Goal: Navigation & Orientation: Find specific page/section

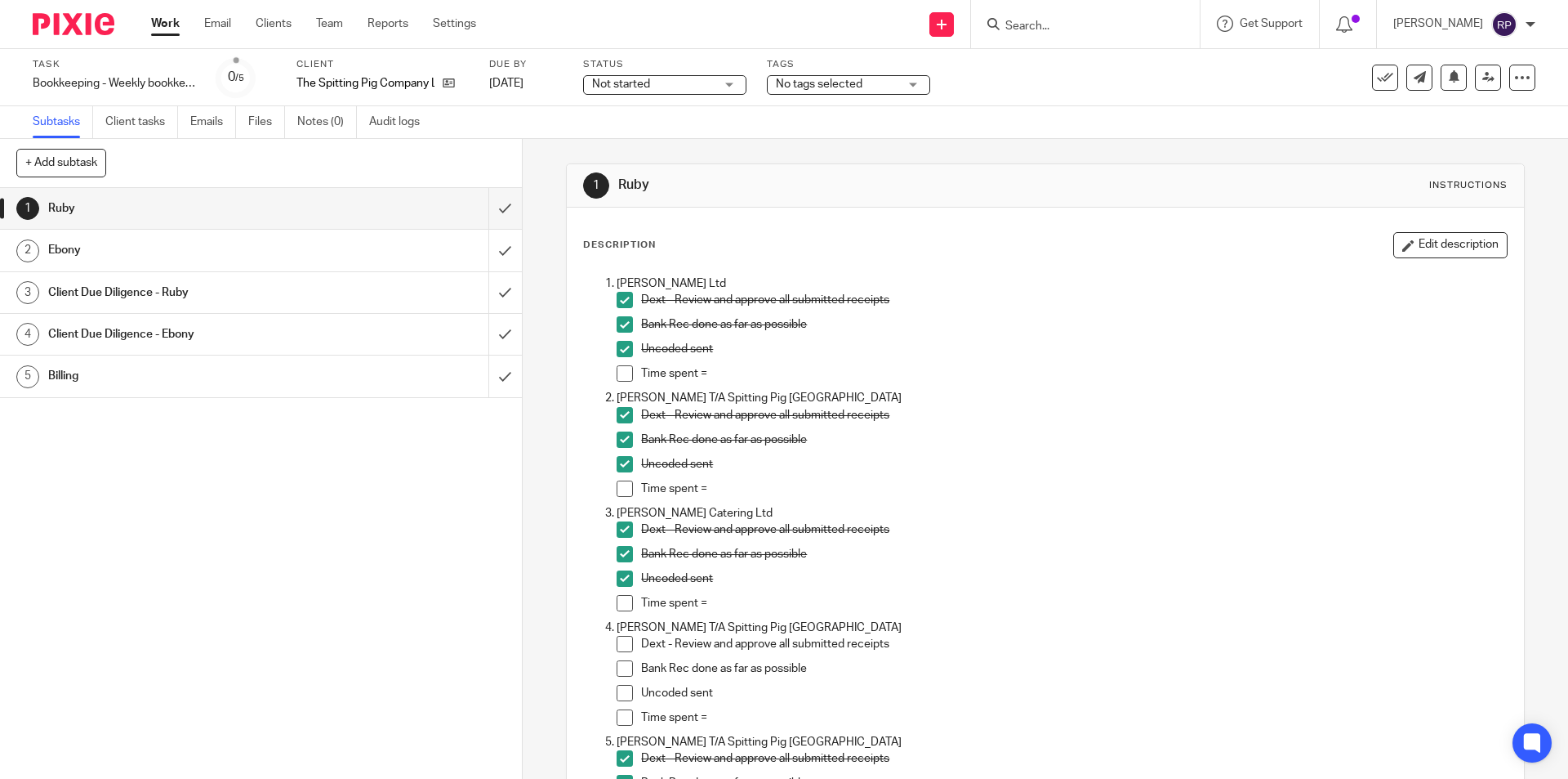
scroll to position [2475, 0]
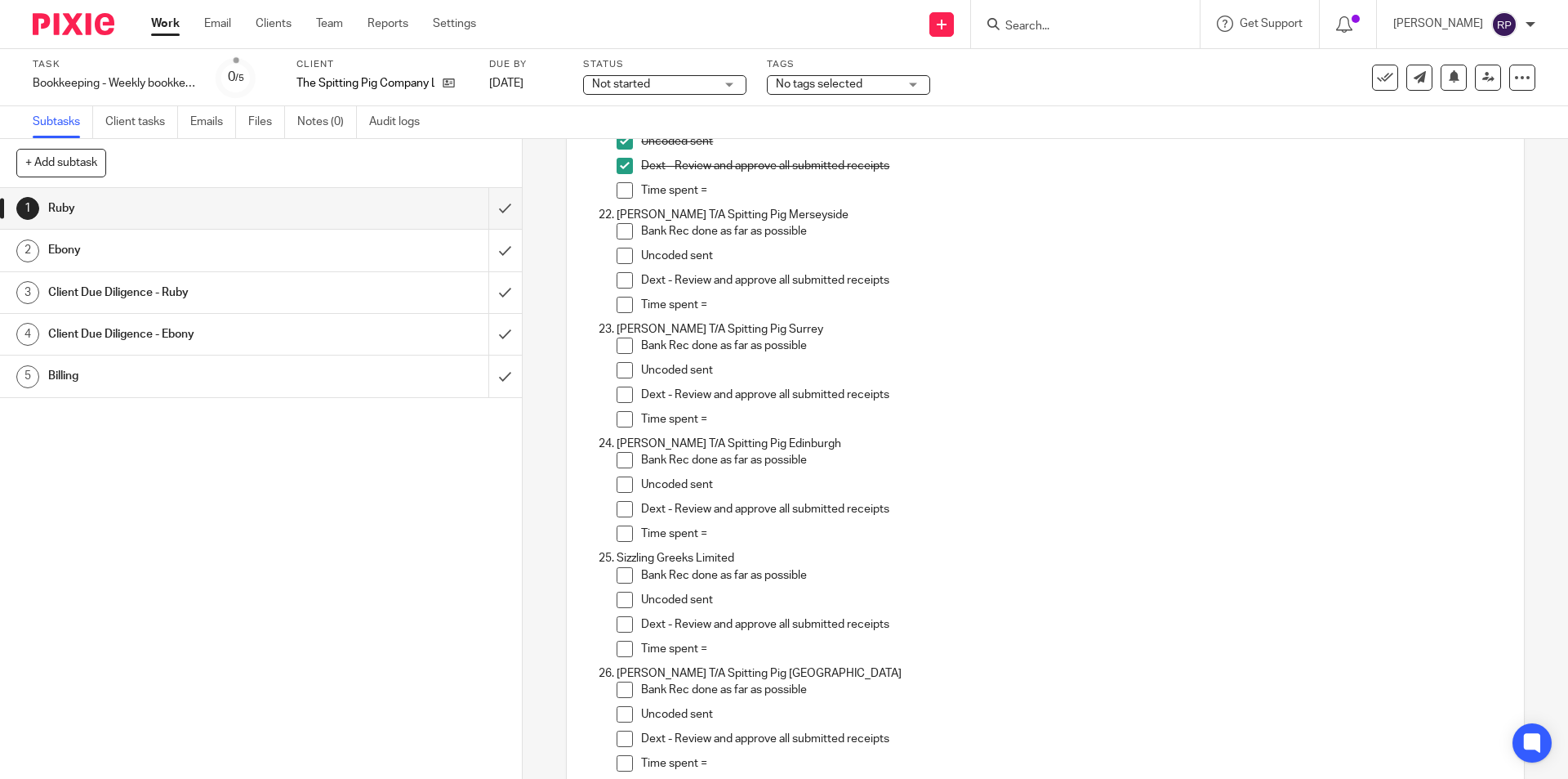
click at [617, 231] on span at bounding box center [624, 231] width 17 height 17
click at [618, 256] on span at bounding box center [624, 255] width 17 height 17
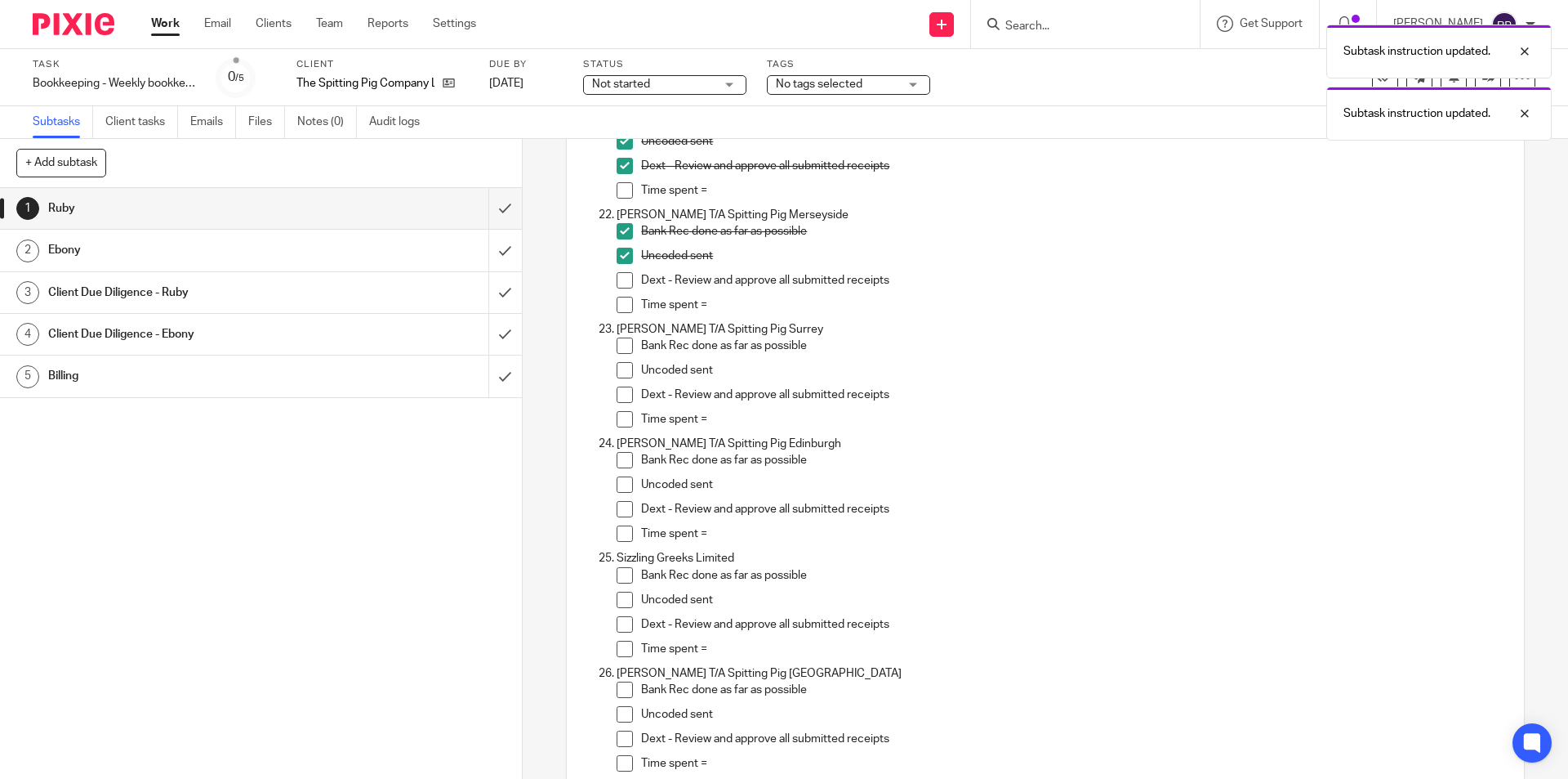
click at [620, 282] on span at bounding box center [624, 280] width 17 height 17
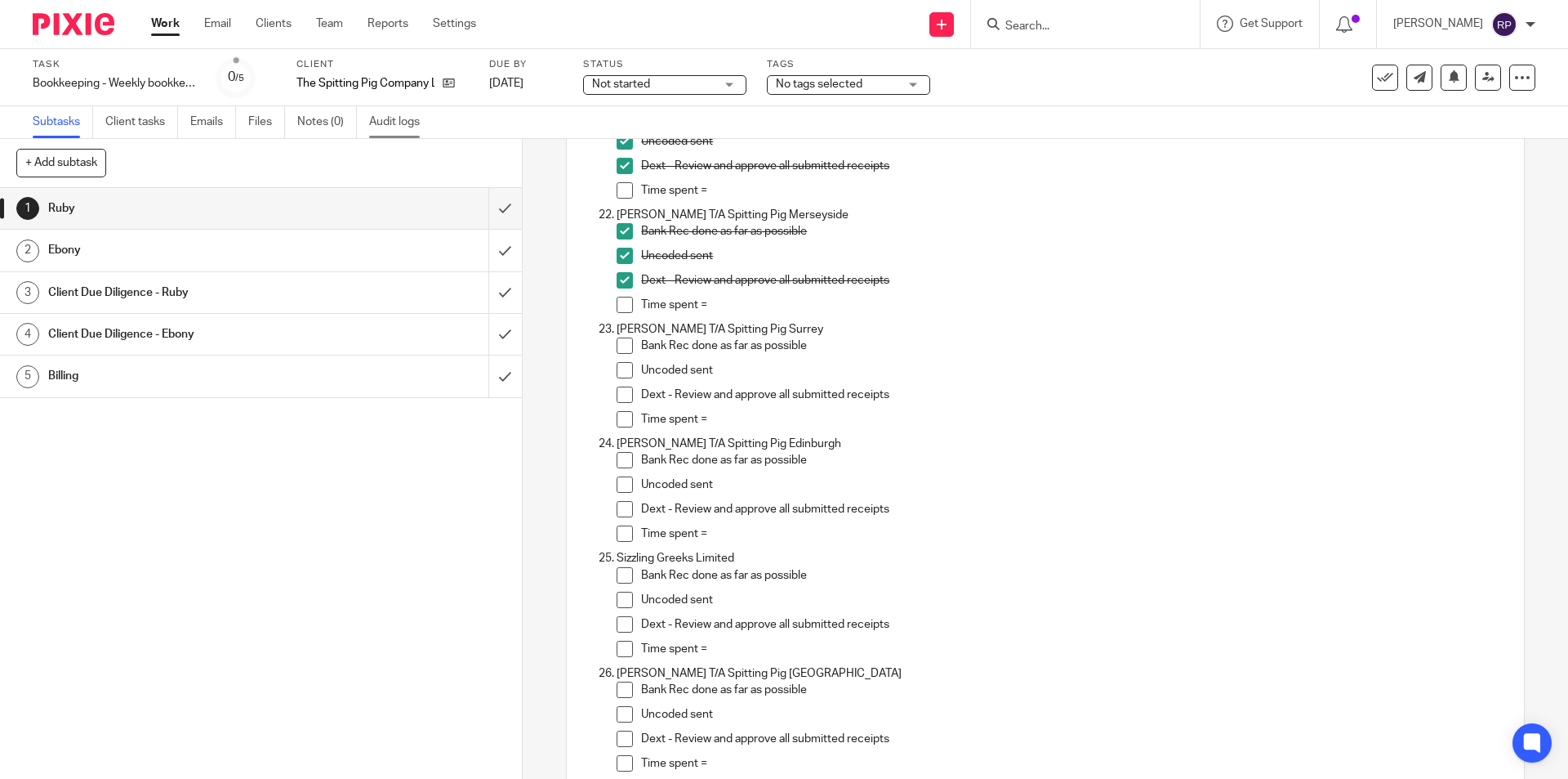
click at [410, 116] on link "Audit logs" at bounding box center [400, 122] width 63 height 31
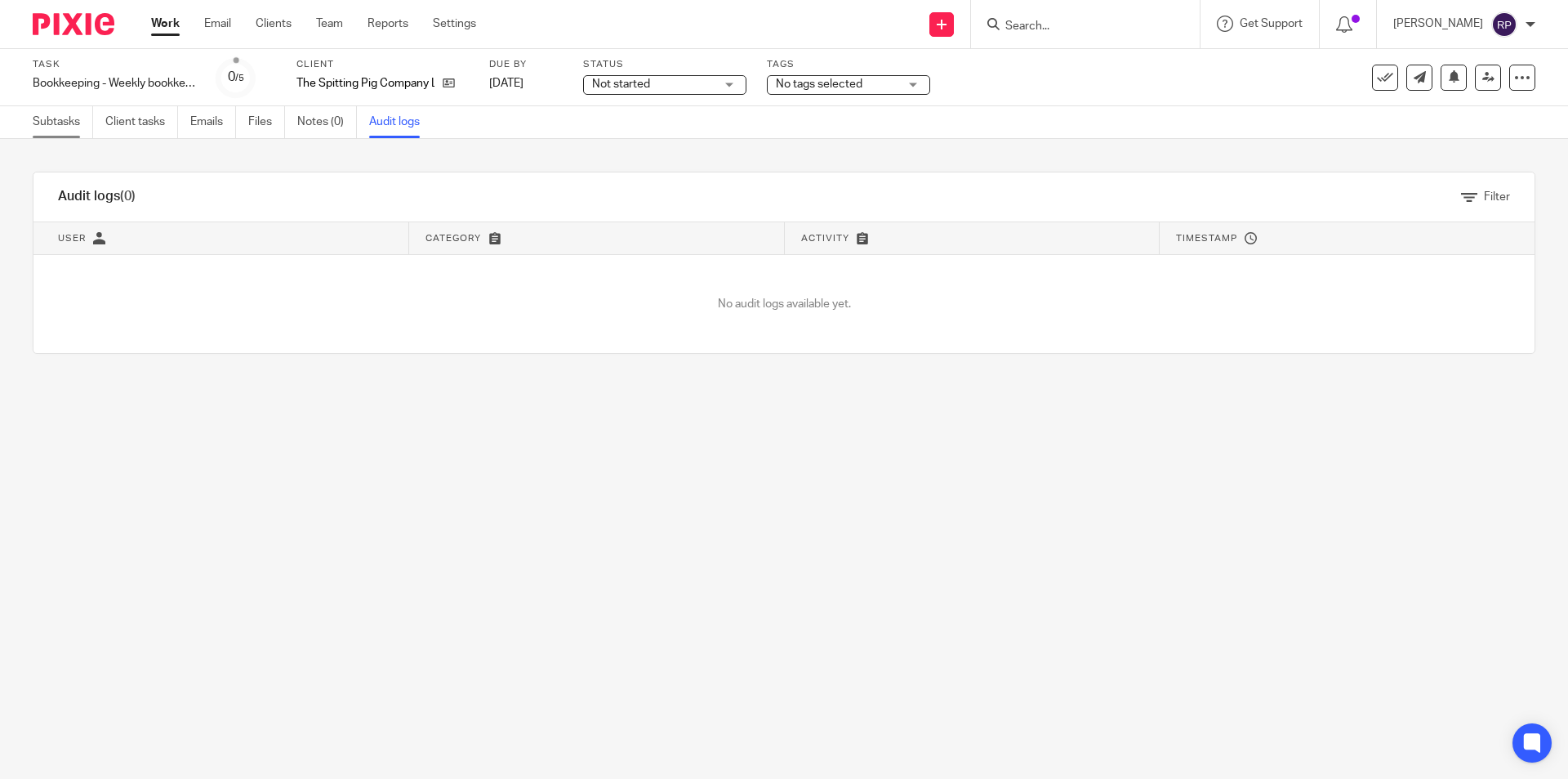
click at [67, 123] on link "Subtasks" at bounding box center [62, 122] width 60 height 31
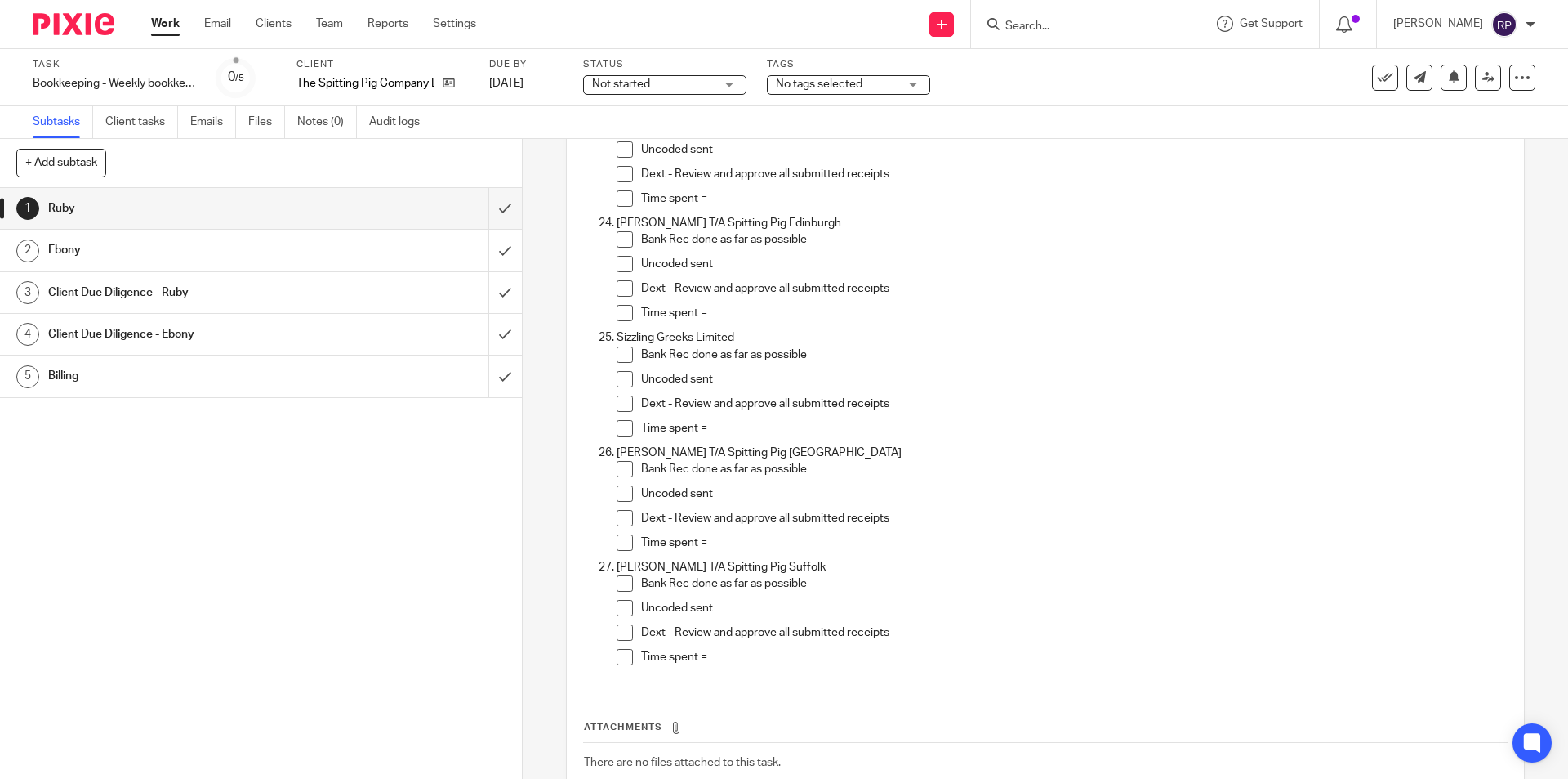
scroll to position [2614, 0]
